Goal: Book appointment/travel/reservation

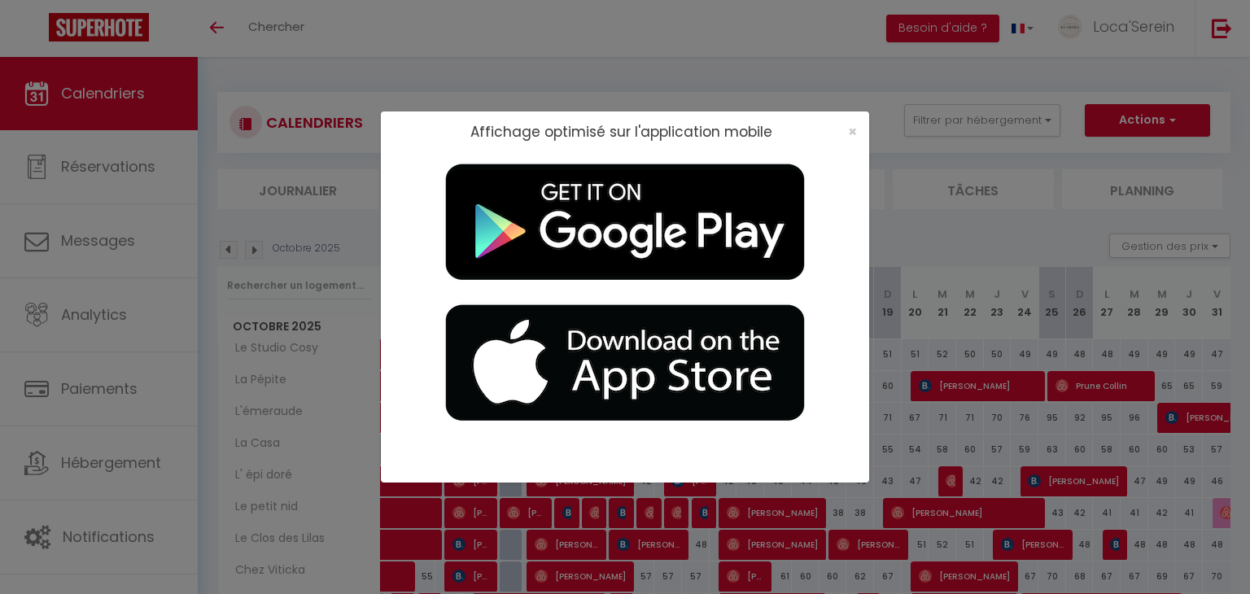
scroll to position [182, 0]
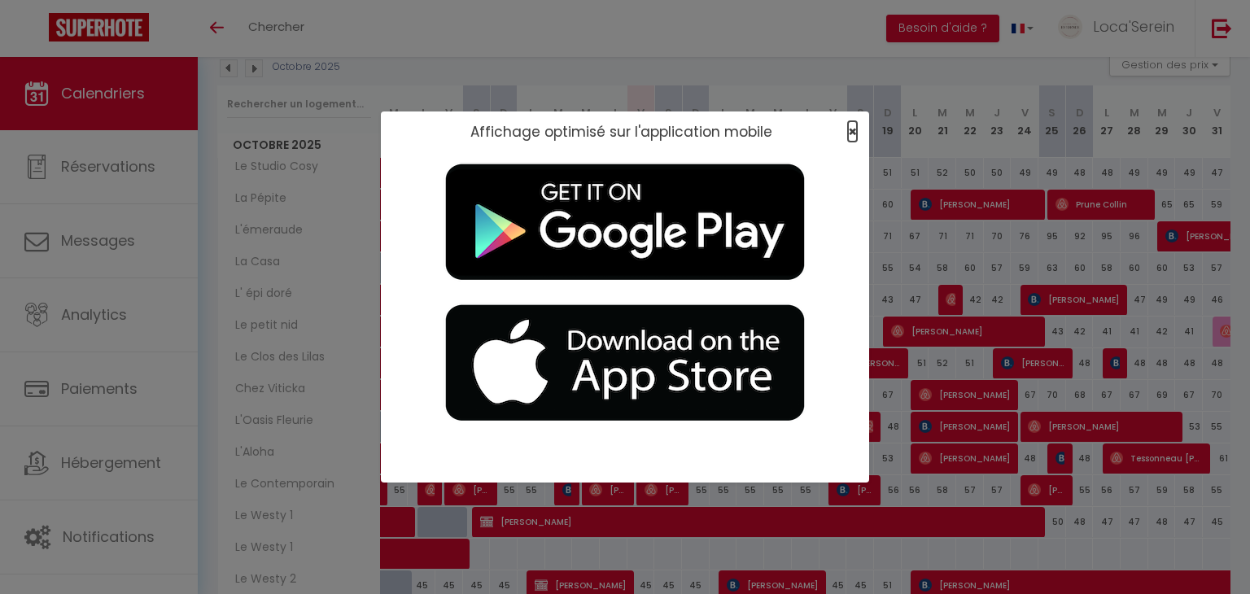
click at [855, 134] on span "×" at bounding box center [852, 131] width 9 height 20
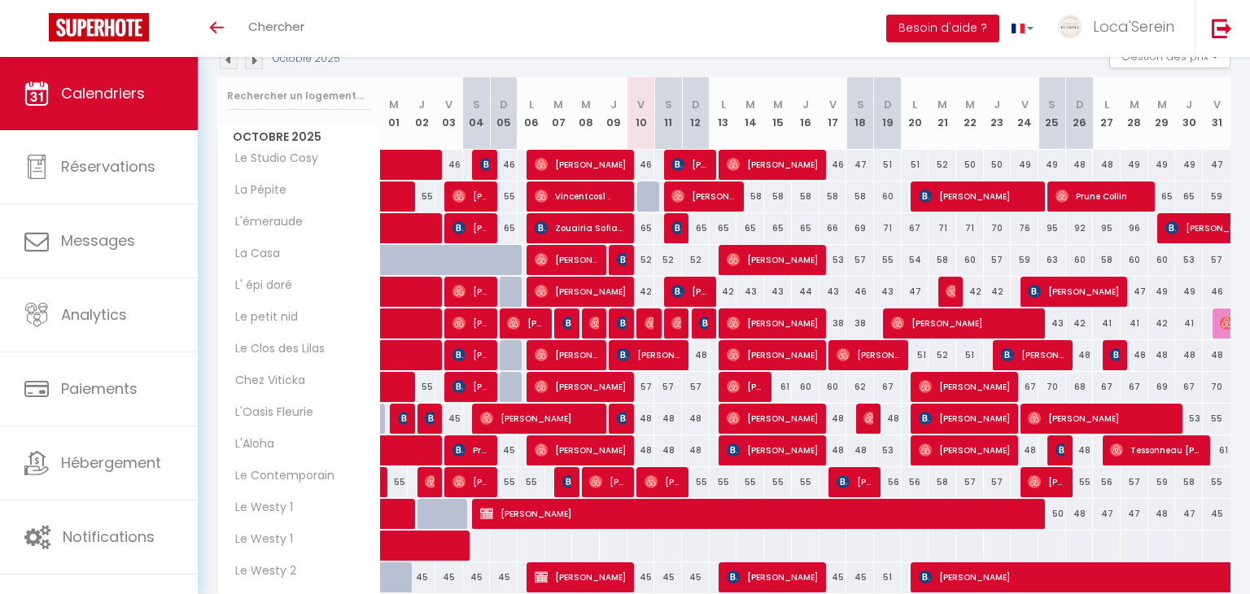
scroll to position [189, 0]
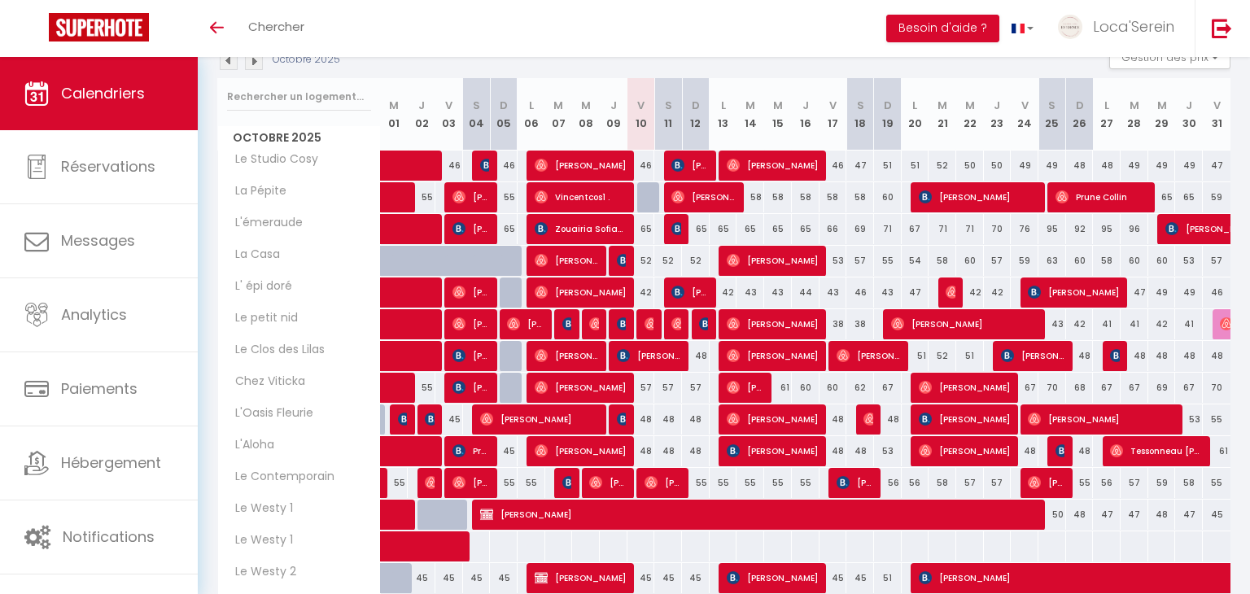
click at [859, 134] on th "S 18" at bounding box center [861, 114] width 28 height 72
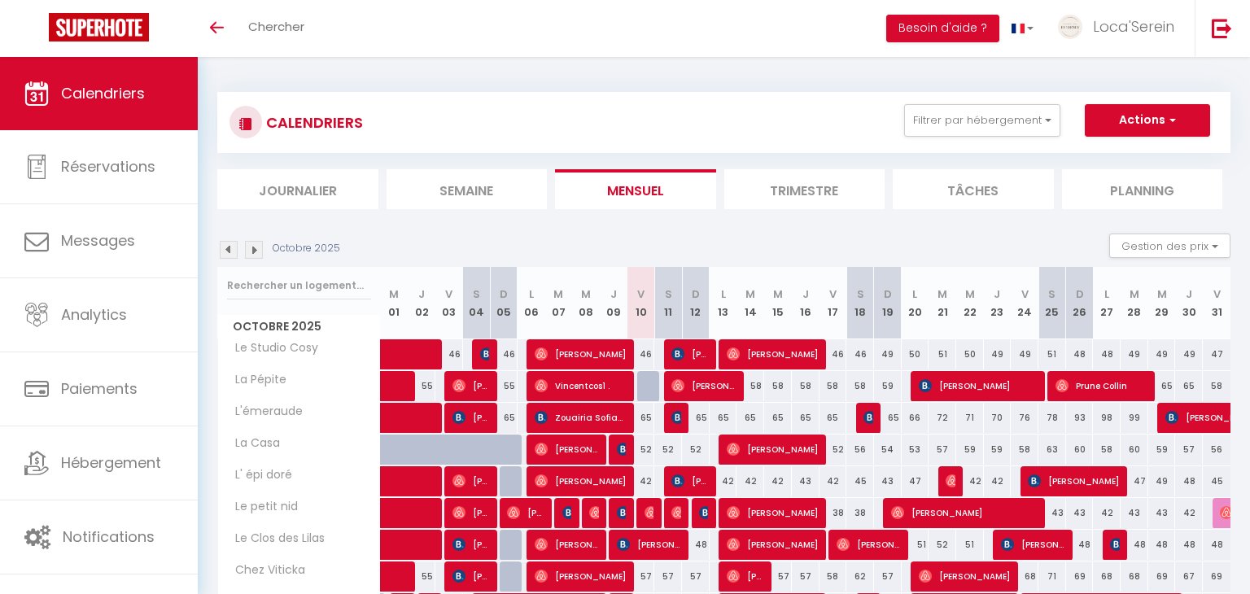
scroll to position [177, 0]
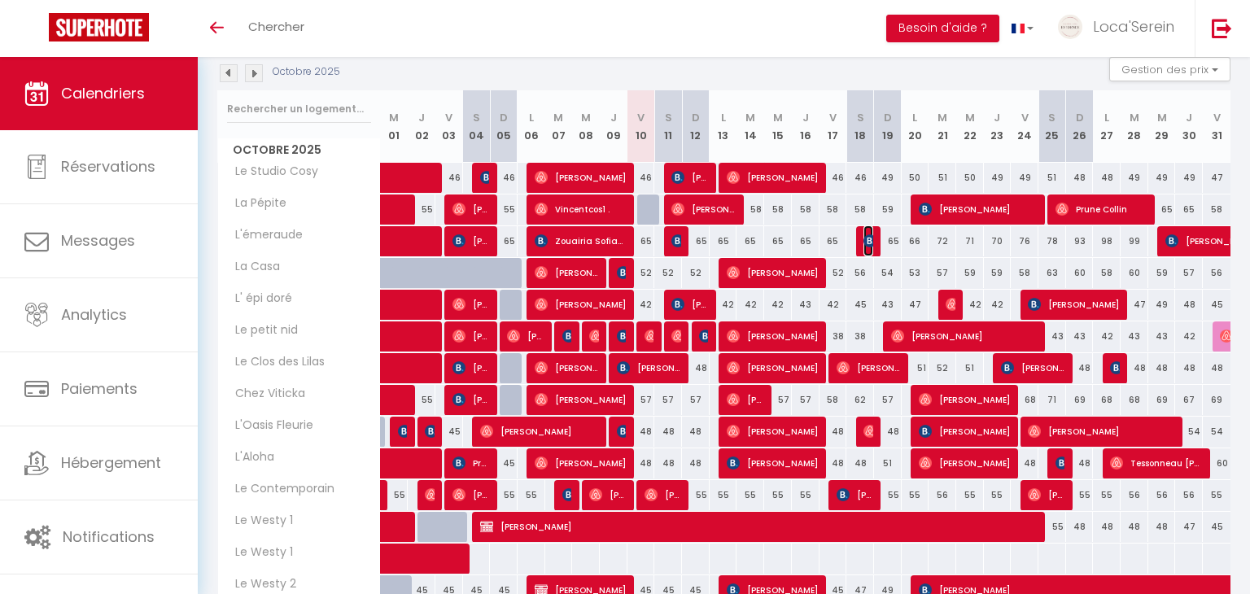
click at [869, 240] on img at bounding box center [870, 240] width 13 height 13
select select "OK"
select select "0"
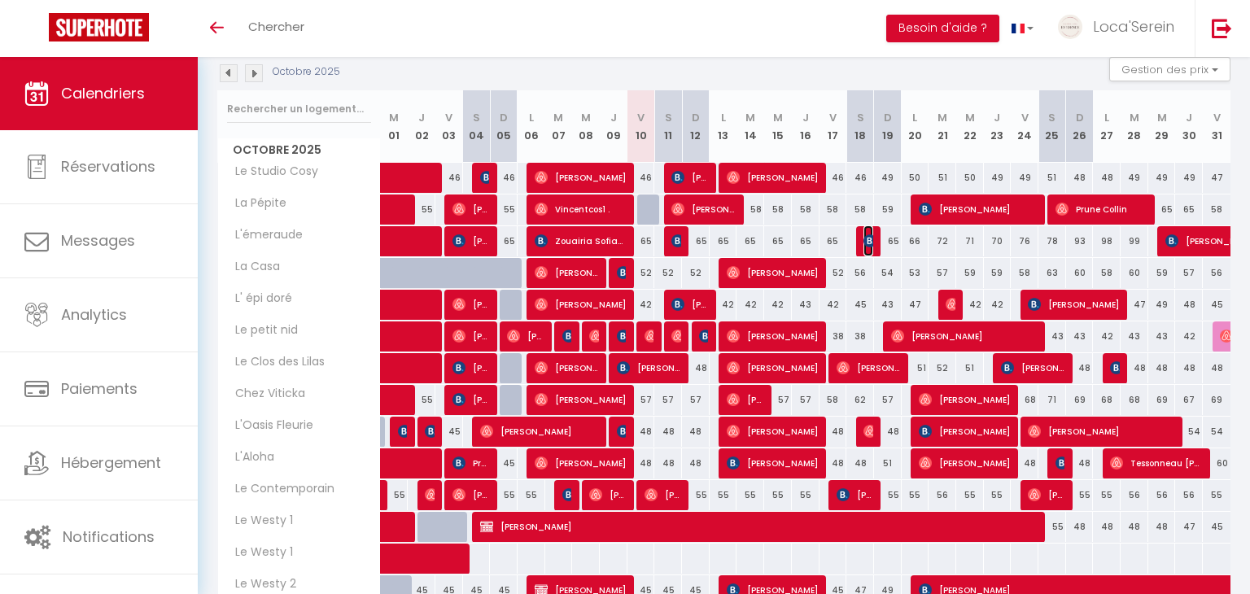
select select "1"
select select
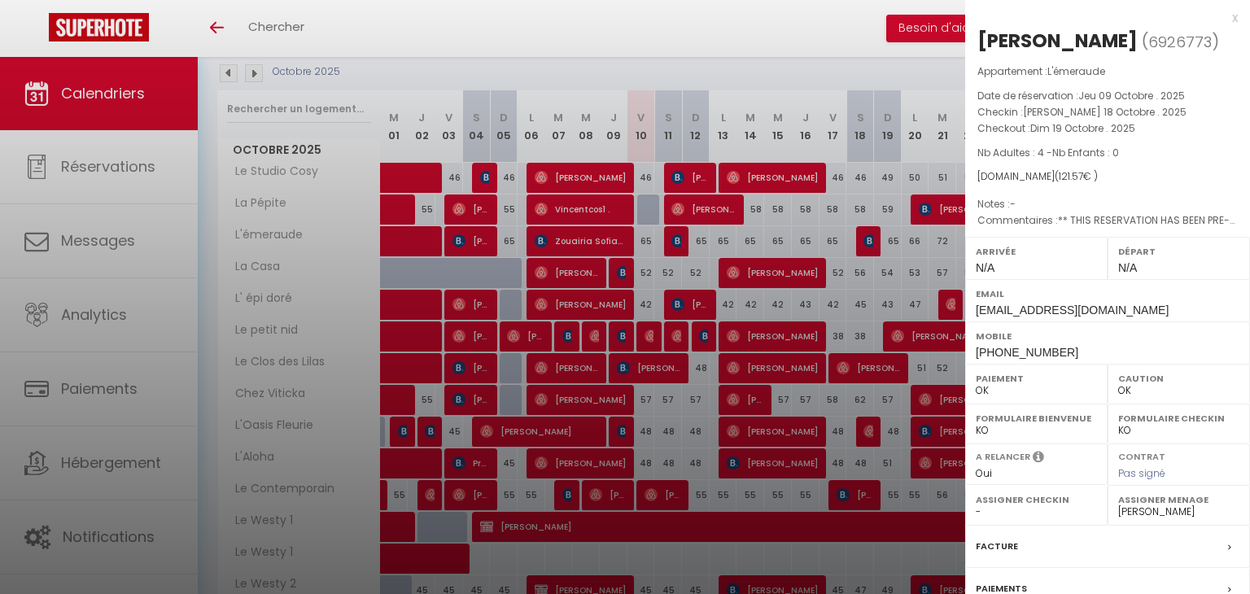
click at [869, 240] on div at bounding box center [625, 297] width 1250 height 594
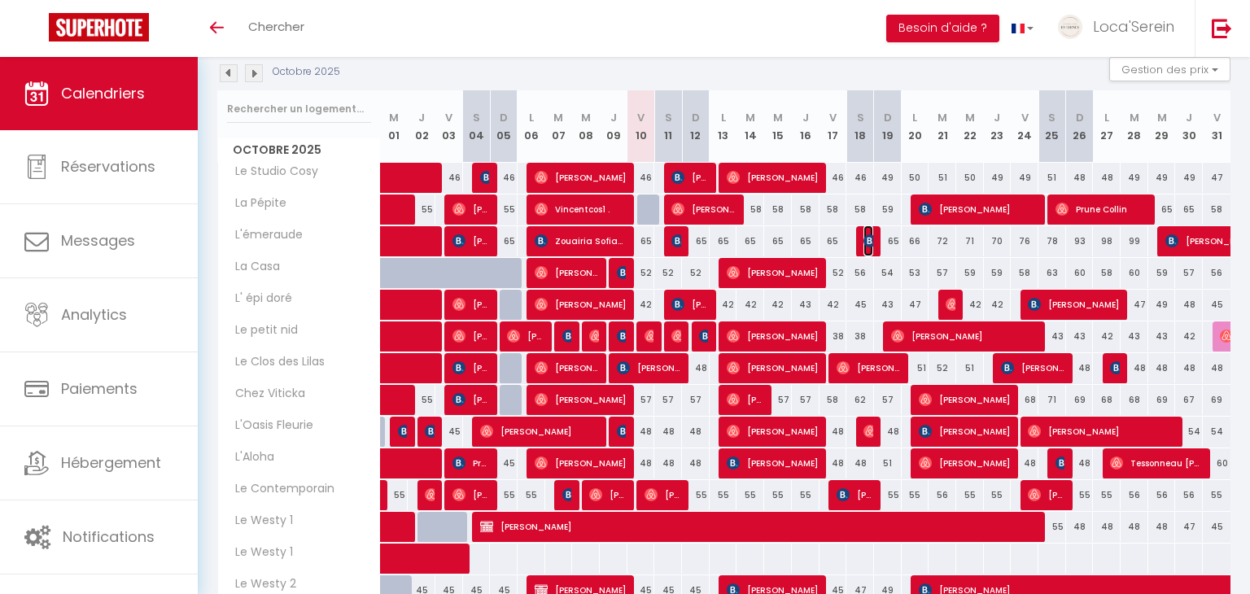
click at [869, 240] on img at bounding box center [870, 240] width 13 height 13
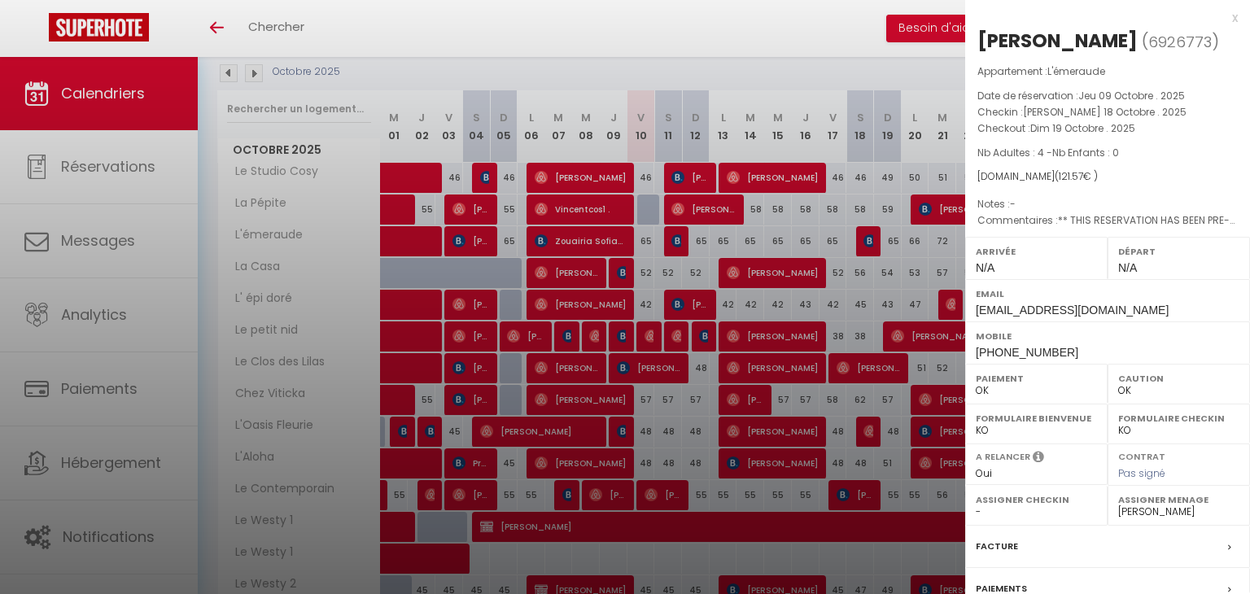
click at [869, 240] on div at bounding box center [625, 297] width 1250 height 594
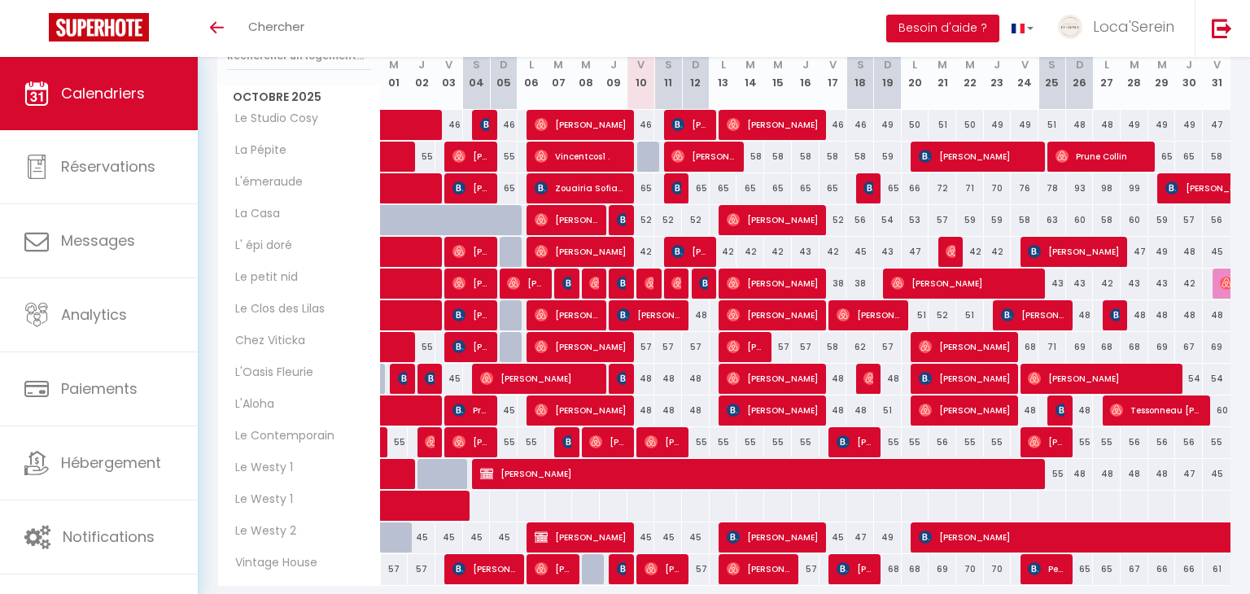
scroll to position [231, 0]
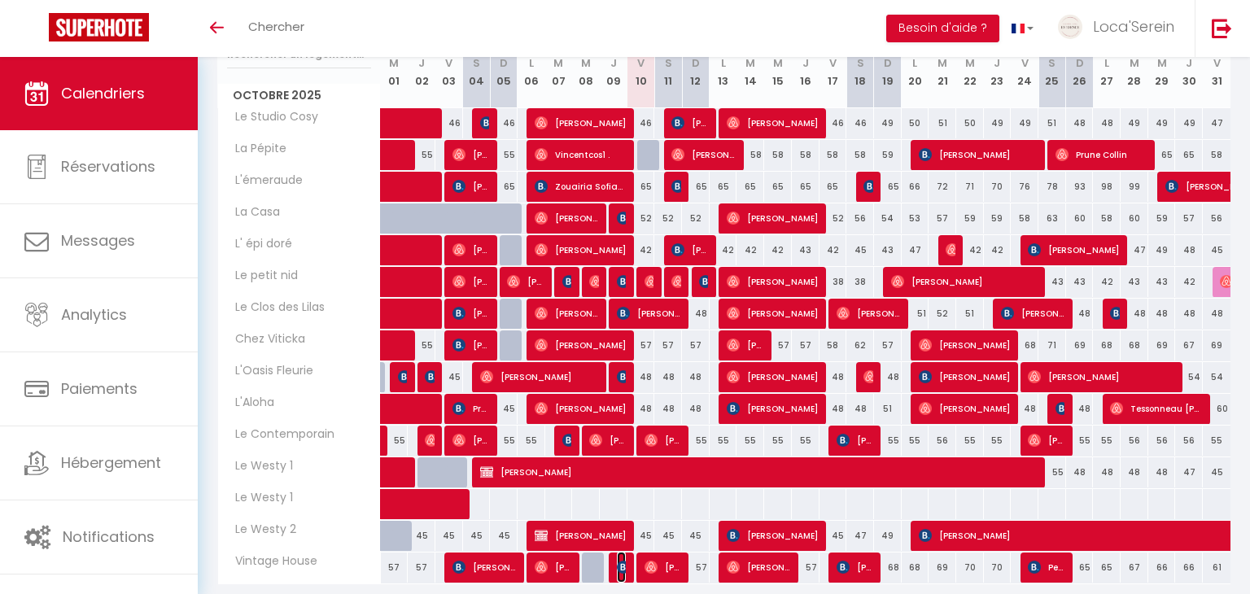
click at [624, 566] on img at bounding box center [623, 567] width 13 height 13
select select "31019"
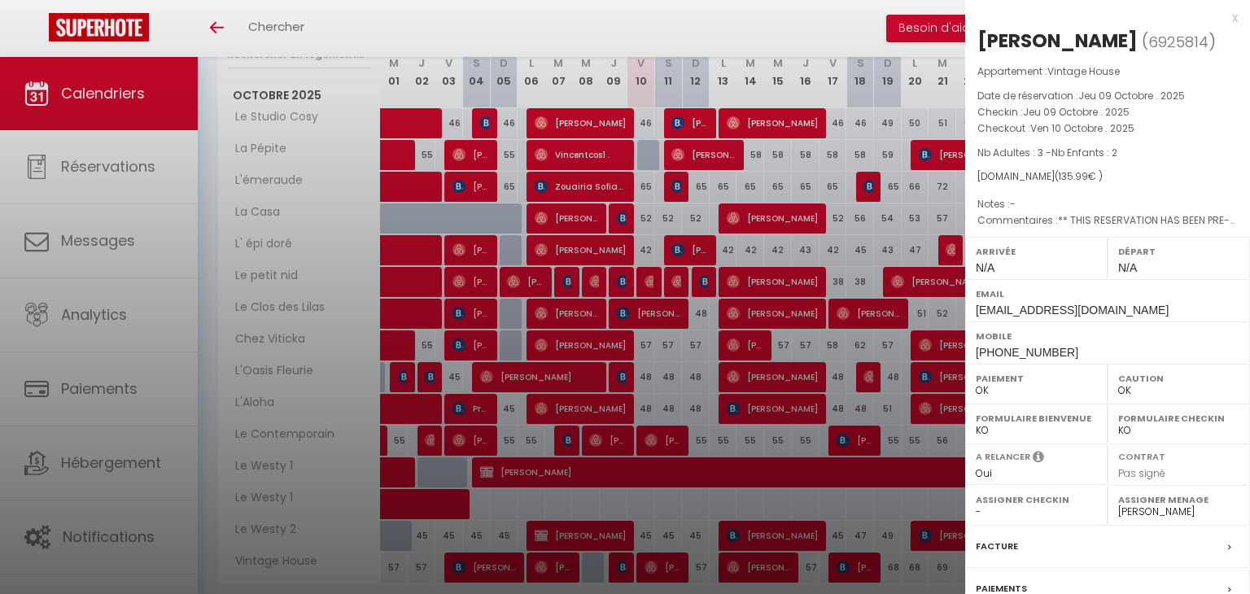
click at [624, 566] on div at bounding box center [625, 297] width 1250 height 594
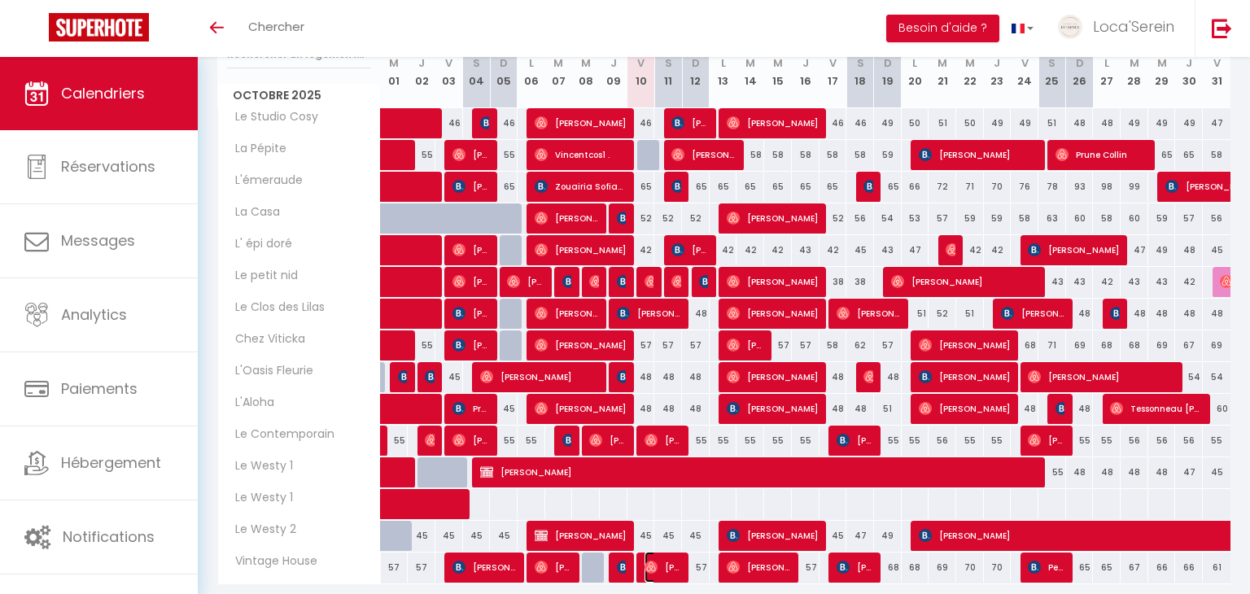
click at [663, 570] on span "[PERSON_NAME]" at bounding box center [663, 567] width 37 height 31
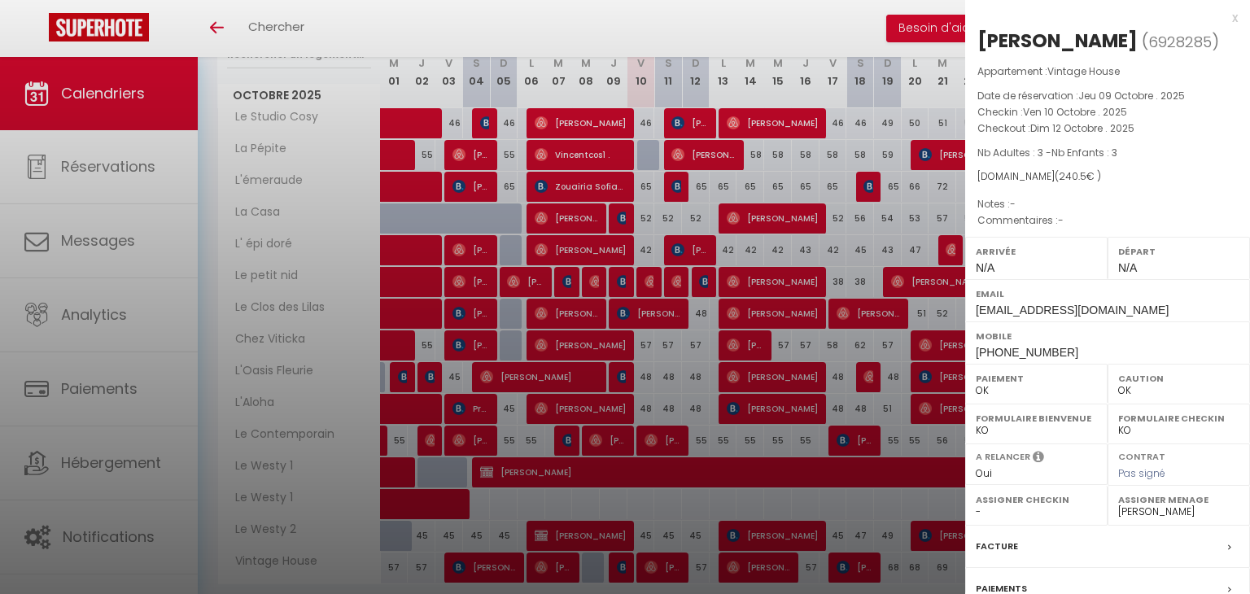
click at [663, 570] on div at bounding box center [625, 297] width 1250 height 594
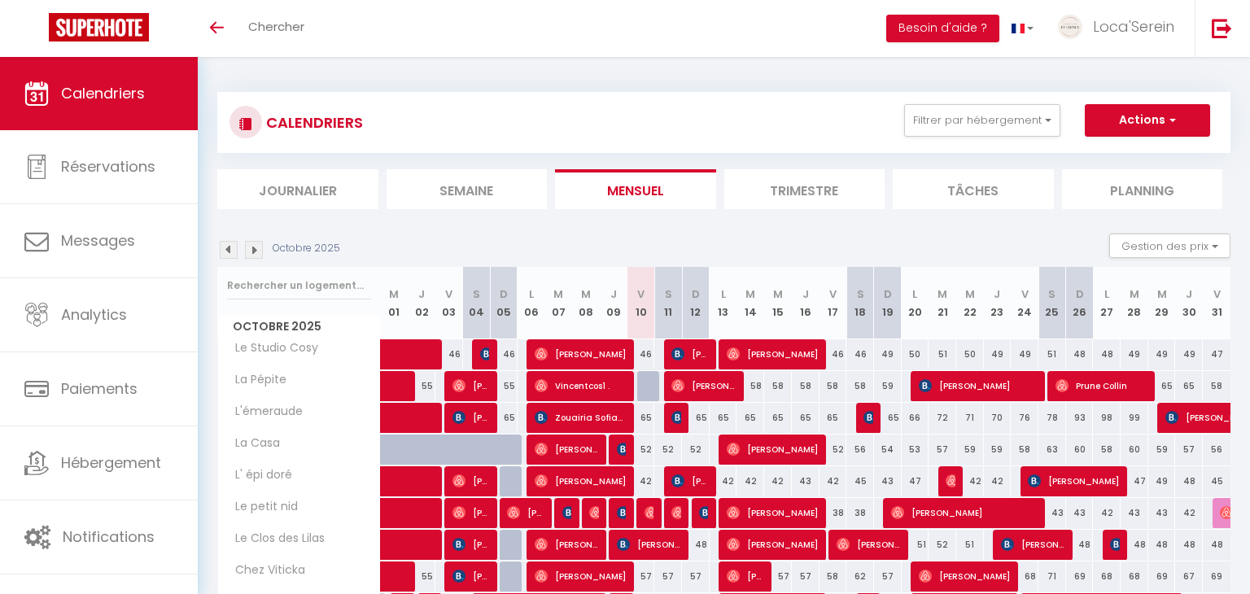
click at [261, 251] on img at bounding box center [254, 250] width 18 height 18
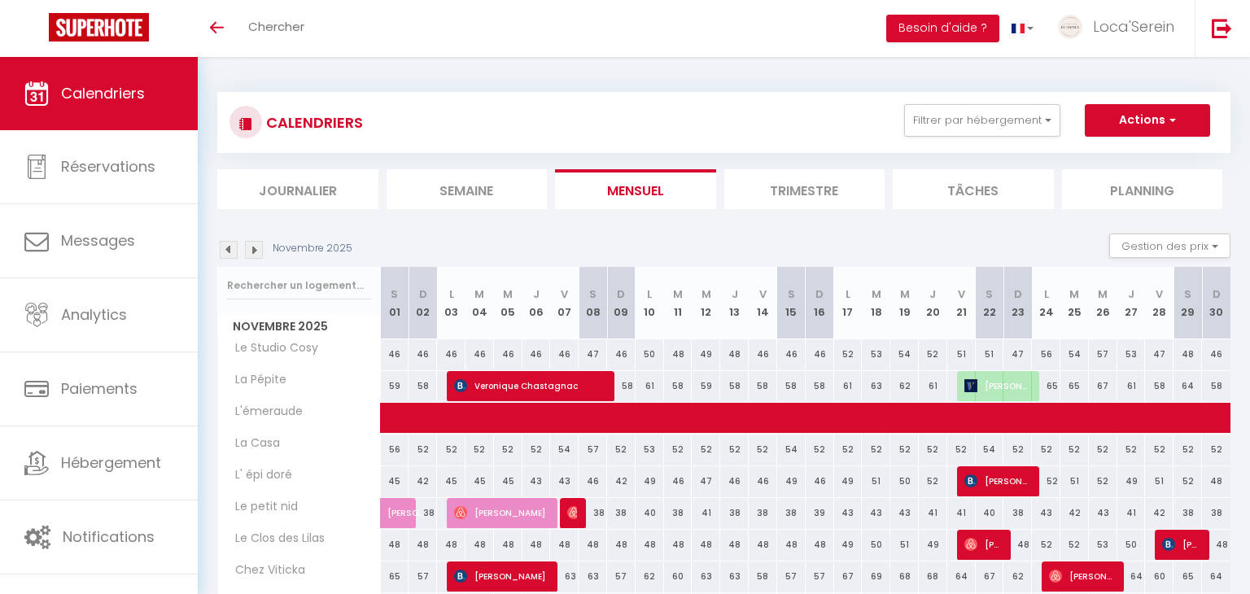
click at [260, 252] on img at bounding box center [254, 250] width 18 height 18
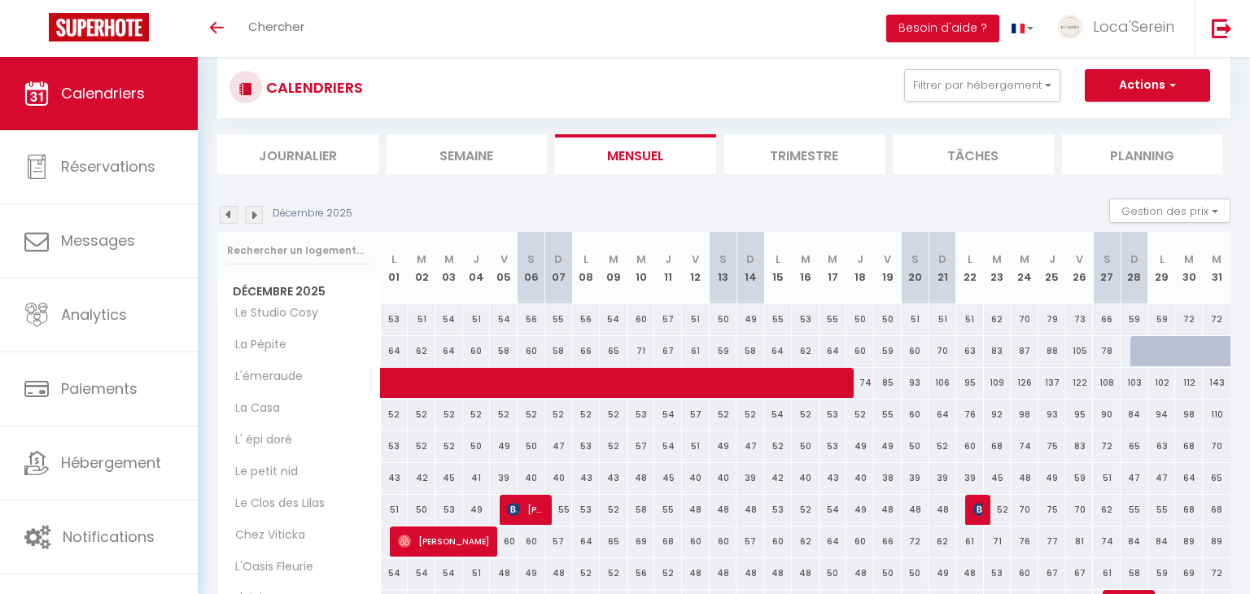
scroll to position [31, 0]
